Goal: Check status: Check status

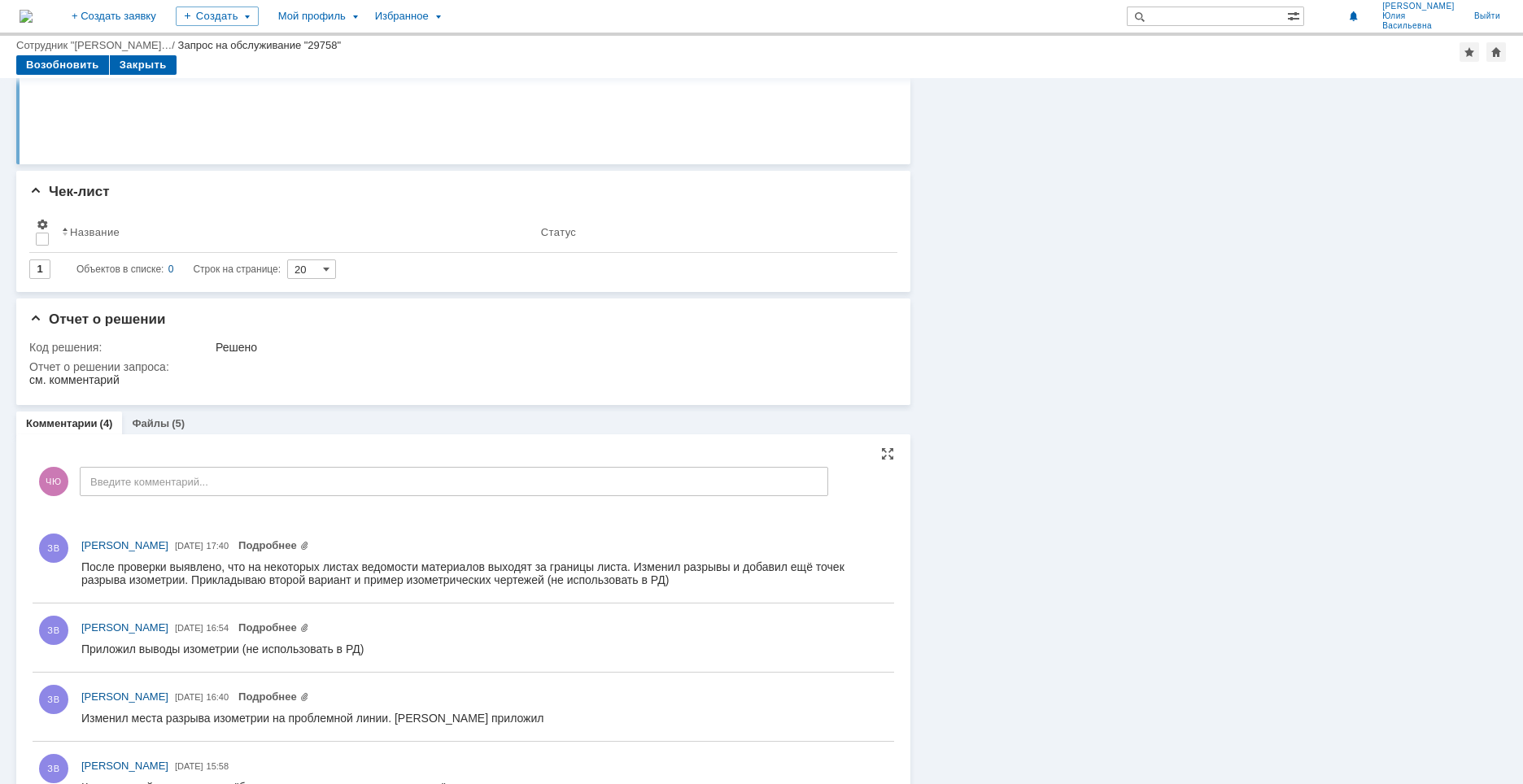
scroll to position [372, 0]
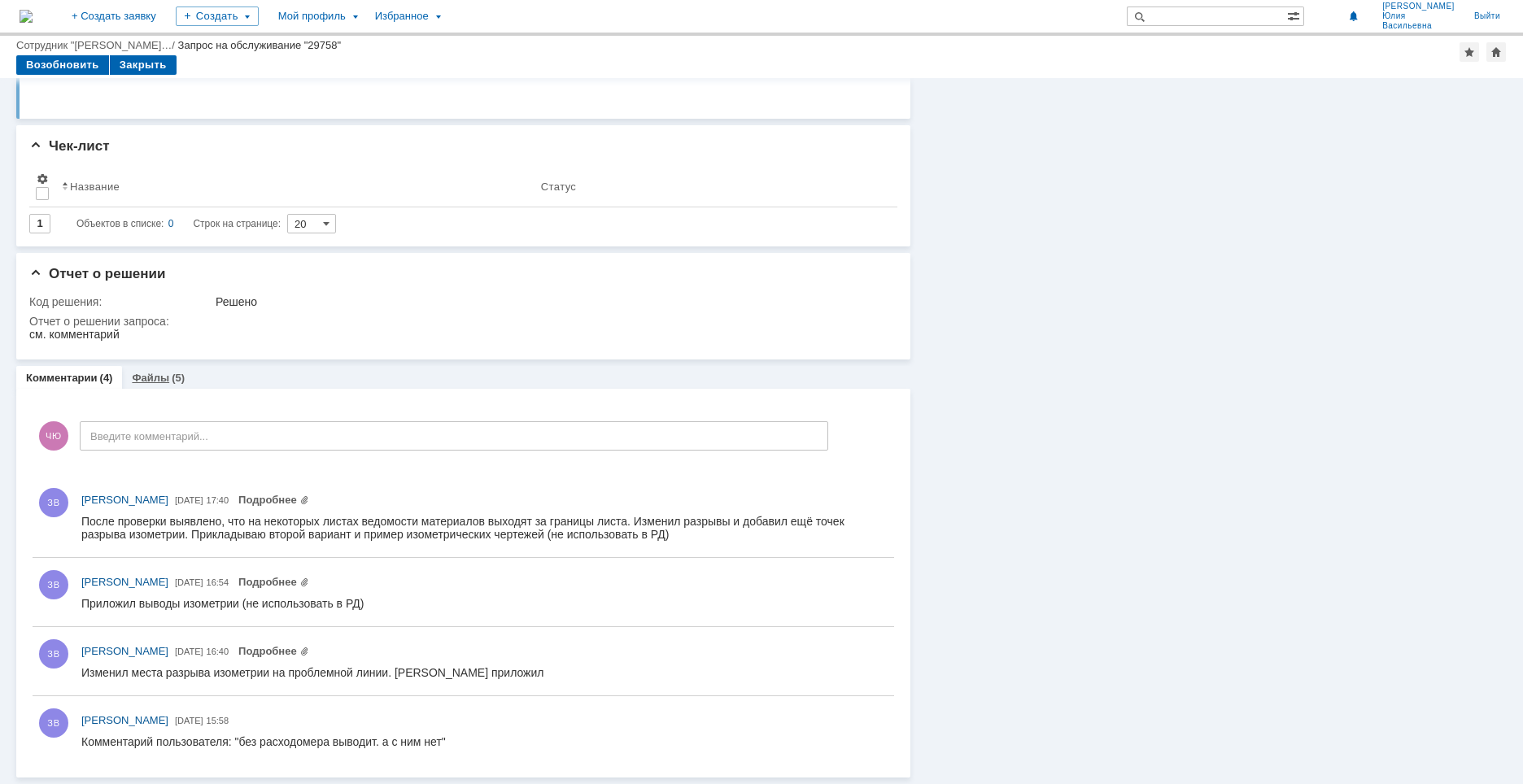
click at [152, 372] on link "Файлы" at bounding box center [150, 377] width 37 height 12
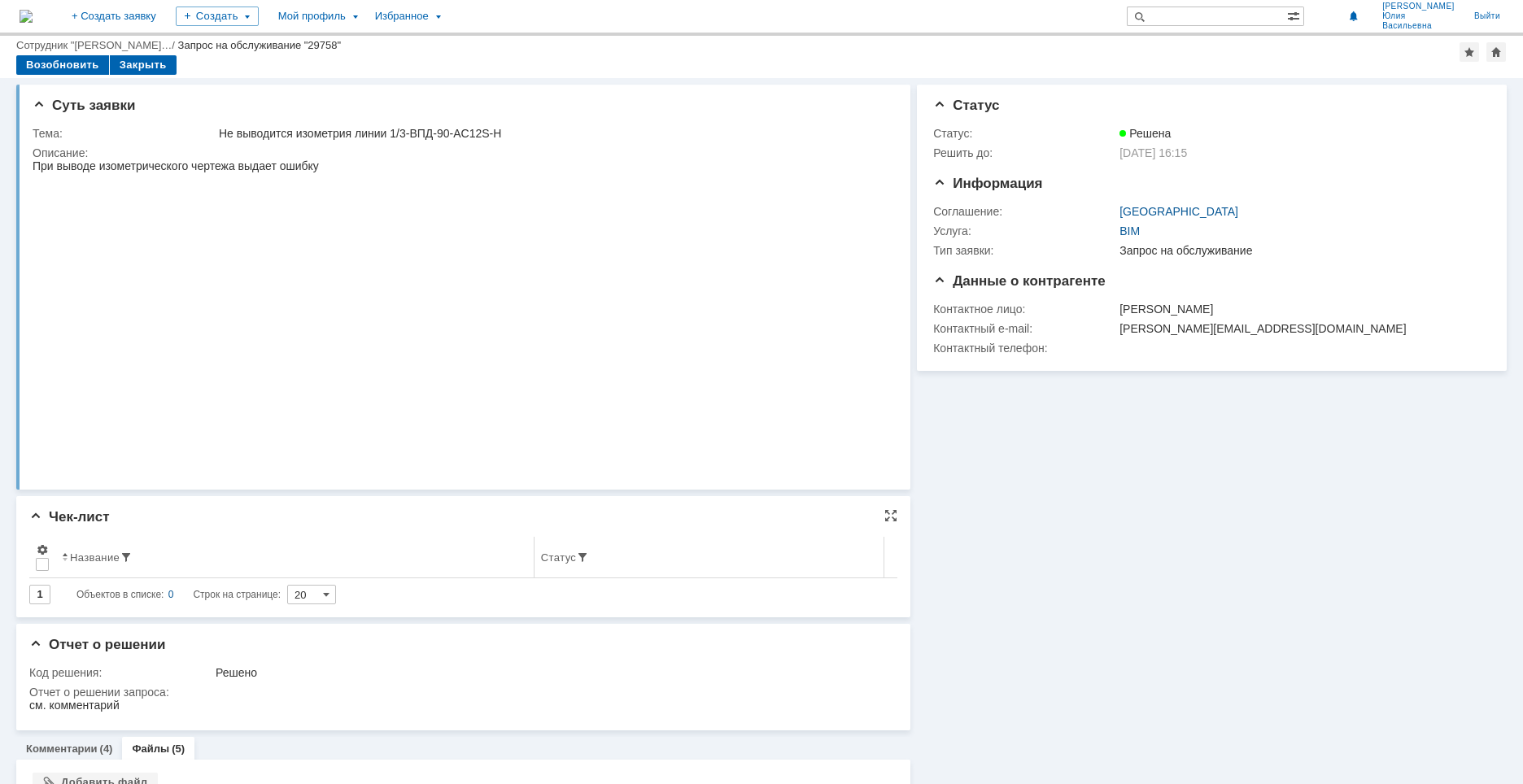
scroll to position [244, 0]
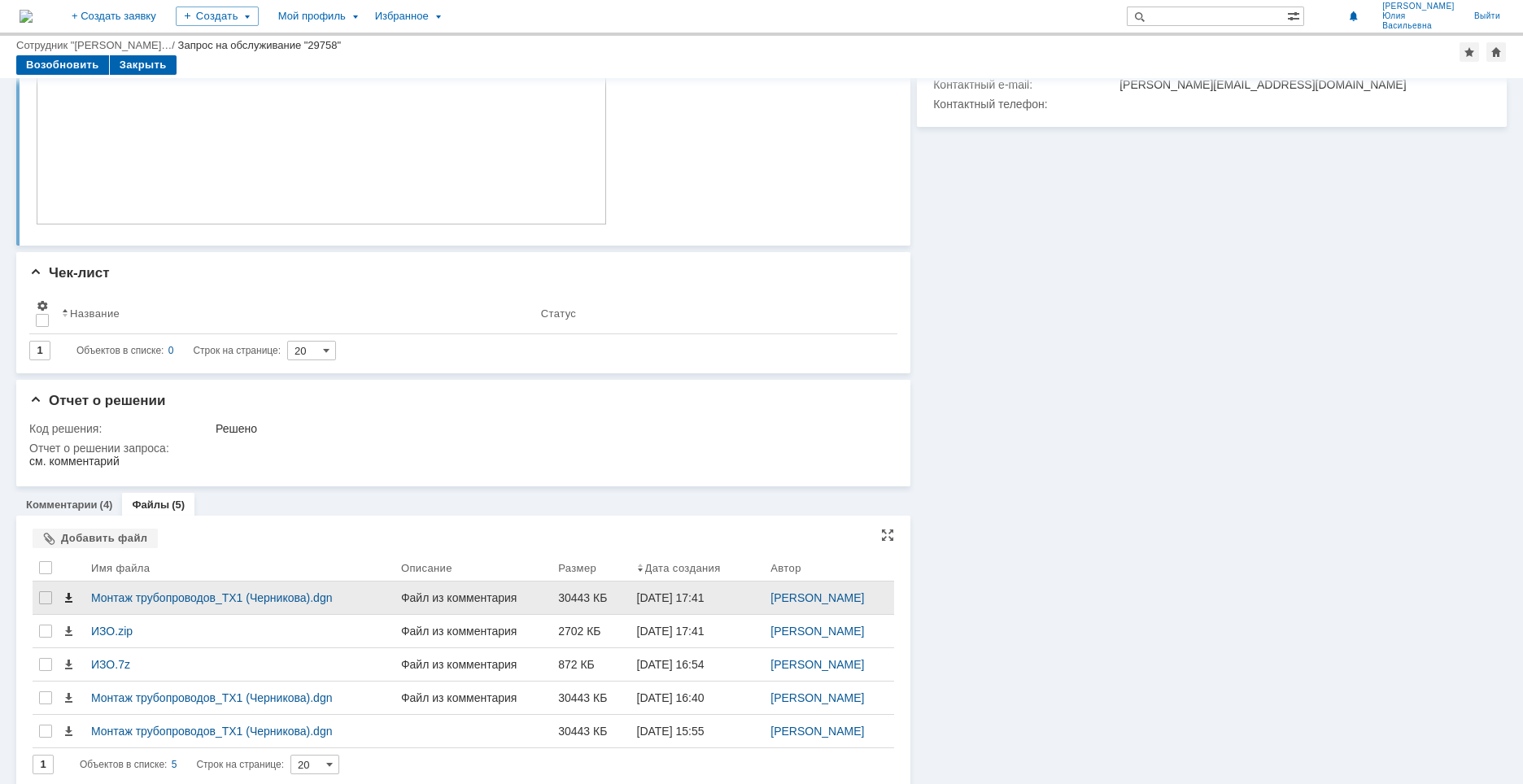
click at [70, 600] on span at bounding box center [69, 598] width 13 height 13
